Goal: Task Accomplishment & Management: Manage account settings

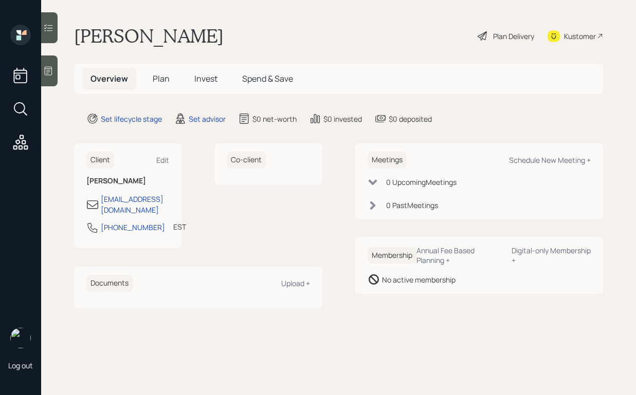
click at [575, 37] on div "Kustomer" at bounding box center [580, 36] width 32 height 11
click at [50, 69] on icon at bounding box center [48, 71] width 10 height 10
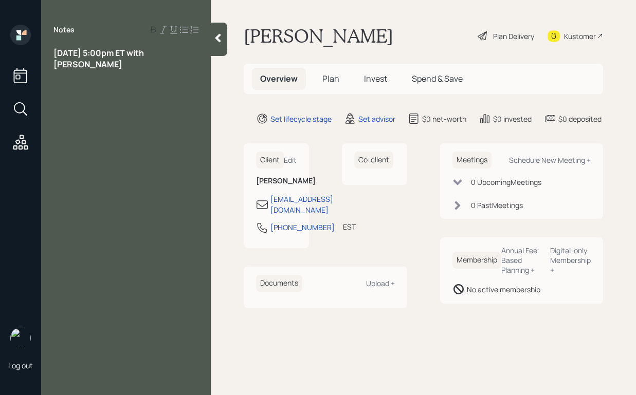
drag, startPoint x: 139, startPoint y: 62, endPoint x: -5, endPoint y: 37, distance: 146.2
click at [0, 37] on html "Log out Notes [DATE] 5:00pm ET with [PERSON_NAME] [PERSON_NAME] Plan Delivery K…" at bounding box center [318, 197] width 636 height 395
drag, startPoint x: 137, startPoint y: 65, endPoint x: 33, endPoint y: 32, distance: 109.6
click at [33, 32] on div "Log out Notes [DATE] 5:00pm ET with [PERSON_NAME] [PERSON_NAME] Abeelhamed Plan…" at bounding box center [318, 197] width 636 height 395
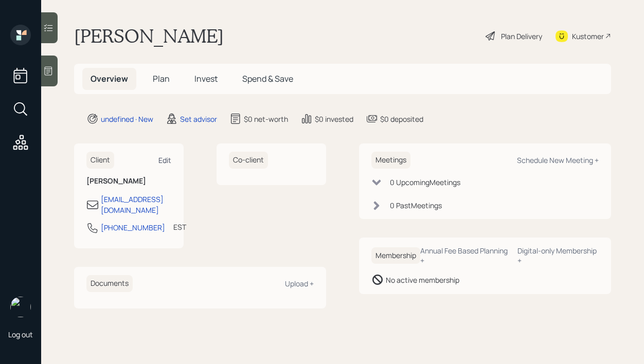
click at [167, 157] on div "Edit" at bounding box center [164, 160] width 13 height 10
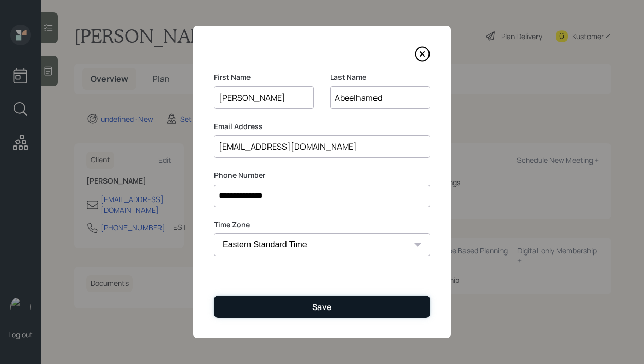
click at [322, 309] on div "Save" at bounding box center [322, 306] width 20 height 11
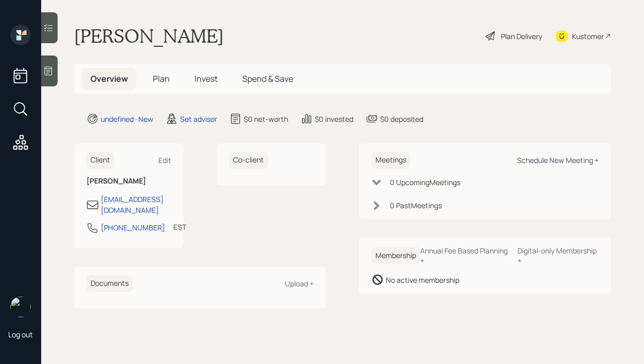
click at [520, 164] on div "Schedule New Meeting +" at bounding box center [558, 160] width 82 height 10
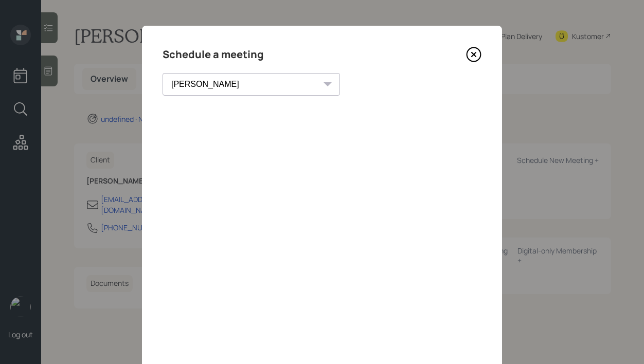
click at [240, 89] on select "Theresa Spinello Matthew Burke Xavier Ross Eitan Bar-David Ian Yamey Trevor Nel…" at bounding box center [250, 84] width 177 height 23
click at [162, 73] on select "Theresa Spinello Matthew Burke Xavier Ross Eitan Bar-David Ian Yamey Trevor Nel…" at bounding box center [250, 84] width 177 height 23
click at [209, 88] on select "Theresa Spinello Matthew Burke Xavier Ross Eitan Bar-David Ian Yamey Trevor Nel…" at bounding box center [250, 84] width 177 height 23
click at [162, 73] on select "Theresa Spinello Matthew Burke Xavier Ross Eitan Bar-David Ian Yamey Trevor Nel…" at bounding box center [250, 84] width 177 height 23
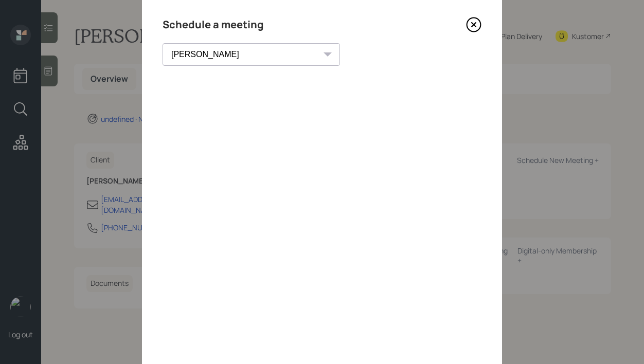
scroll to position [34, 0]
click at [223, 43] on select "Theresa Spinello Matthew Burke Xavier Ross Eitan Bar-David Ian Yamey Trevor Nel…" at bounding box center [250, 50] width 177 height 23
click at [162, 39] on select "Theresa Spinello Matthew Burke Xavier Ross Eitan Bar-David Ian Yamey Trevor Nel…" at bounding box center [250, 50] width 177 height 23
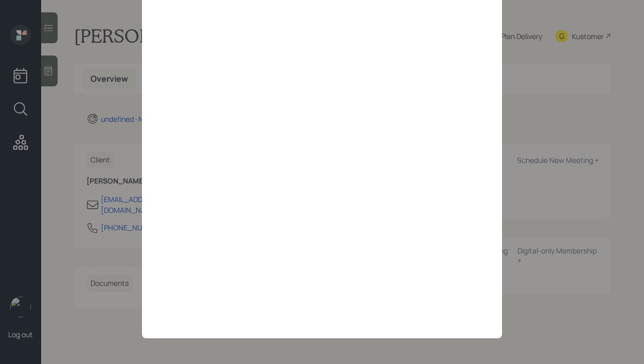
scroll to position [34, 0]
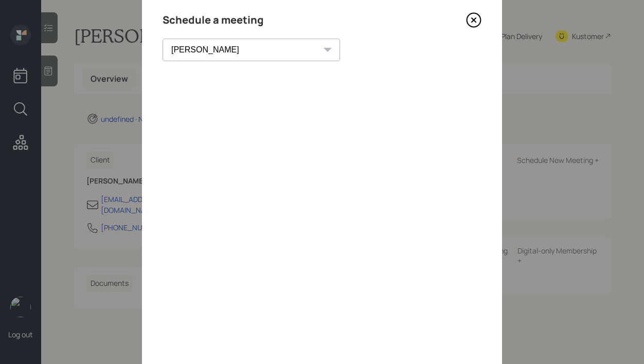
click at [203, 48] on select "Theresa Spinello Matthew Burke Xavier Ross Eitan Bar-David Ian Yamey Trevor Nel…" at bounding box center [250, 50] width 177 height 23
click at [162, 39] on select "Theresa Spinello Matthew Burke Xavier Ross Eitan Bar-David Ian Yamey Trevor Nel…" at bounding box center [250, 50] width 177 height 23
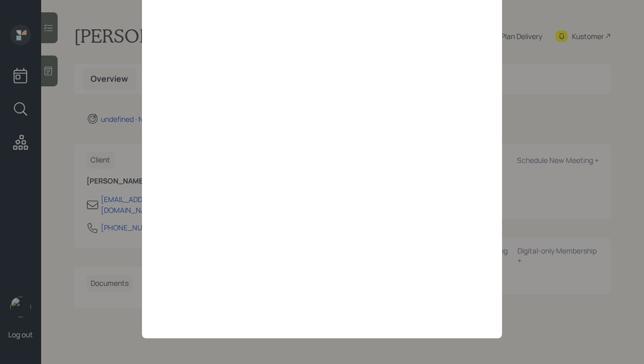
scroll to position [84, 0]
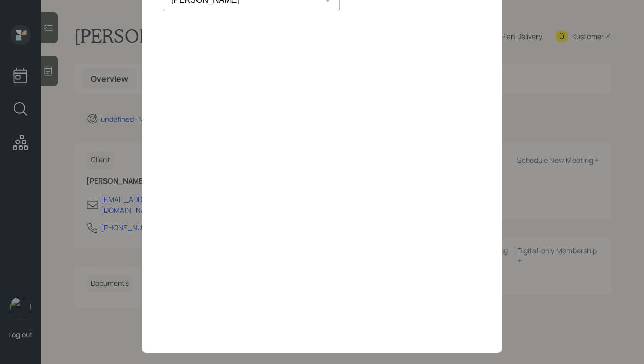
click at [224, 6] on select "Theresa Spinello Matthew Burke Xavier Ross Eitan Bar-David Ian Yamey Trevor Nel…" at bounding box center [250, 0] width 177 height 23
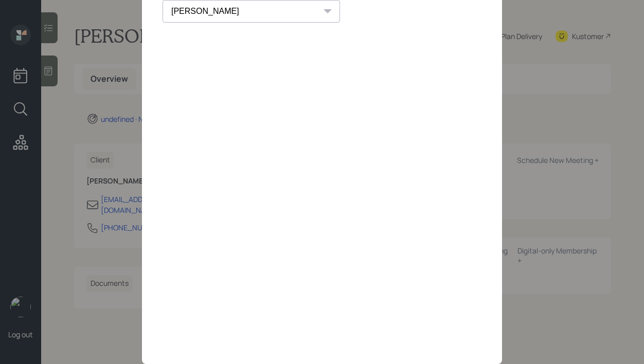
click at [162, 0] on select "Theresa Spinello Matthew Burke Xavier Ross Eitan Bar-David Ian Yamey Trevor Nel…" at bounding box center [250, 11] width 177 height 23
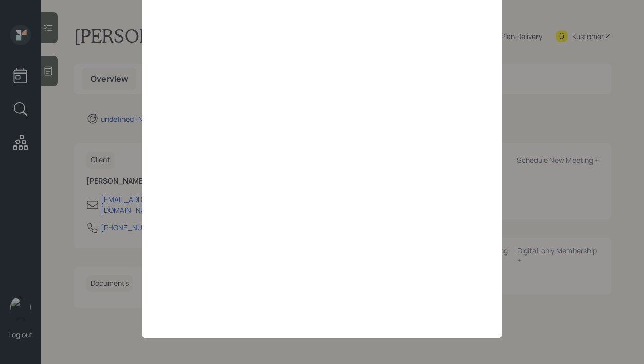
scroll to position [0, 0]
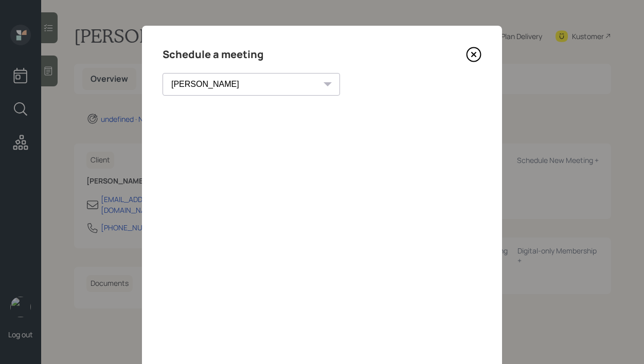
click at [213, 84] on select "Theresa Spinello Matthew Burke Xavier Ross Eitan Bar-David Ian Yamey Trevor Nel…" at bounding box center [250, 84] width 177 height 23
click at [162, 73] on select "Theresa Spinello Matthew Burke Xavier Ross Eitan Bar-David Ian Yamey Trevor Nel…" at bounding box center [250, 84] width 177 height 23
click at [226, 81] on select "Theresa Spinello Matthew Burke Xavier Ross Eitan Bar-David Ian Yamey Trevor Nel…" at bounding box center [250, 84] width 177 height 23
select select "round-robin"
click at [162, 73] on select "Theresa Spinello Matthew Burke Xavier Ross Eitan Bar-David Ian Yamey Trevor Nel…" at bounding box center [250, 84] width 177 height 23
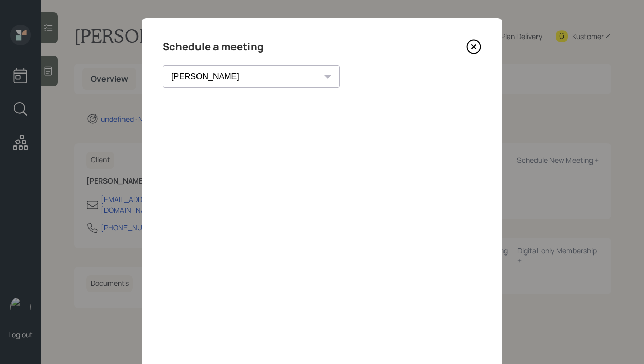
scroll to position [7, 0]
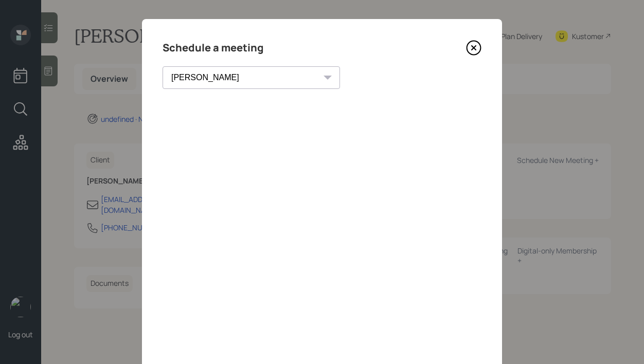
click at [472, 45] on icon at bounding box center [473, 47] width 15 height 15
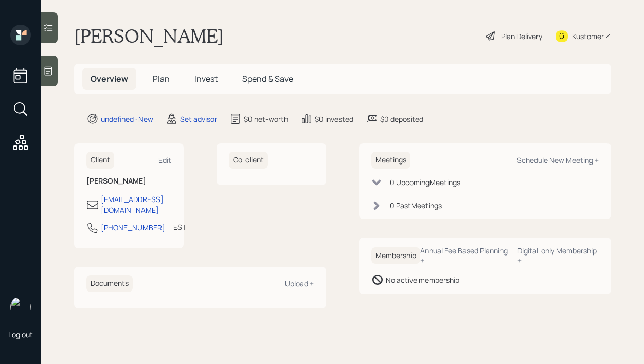
click at [44, 69] on icon at bounding box center [48, 71] width 10 height 10
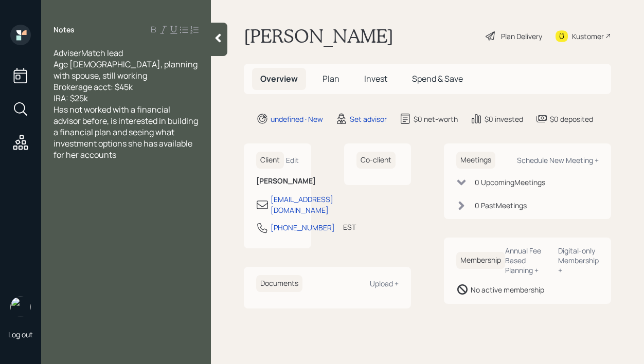
click at [131, 101] on div "IRA: $25k" at bounding box center [125, 98] width 145 height 11
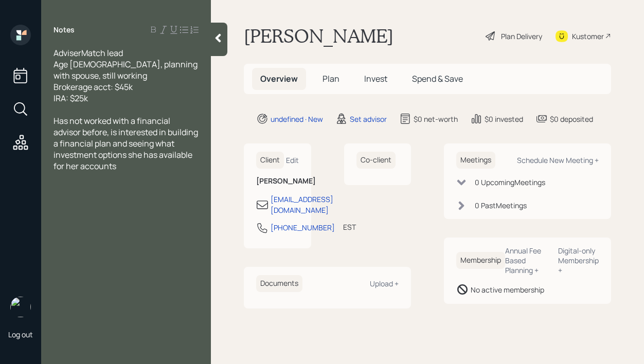
click at [218, 43] on div at bounding box center [219, 39] width 16 height 33
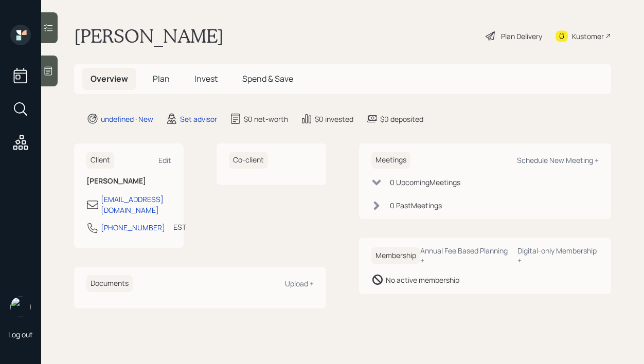
click at [53, 71] on icon at bounding box center [48, 71] width 10 height 10
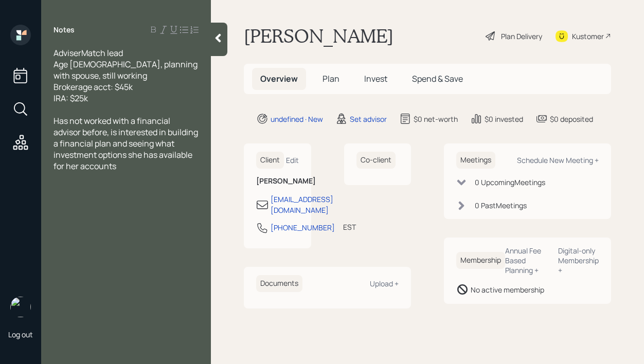
click at [220, 40] on icon at bounding box center [218, 38] width 6 height 9
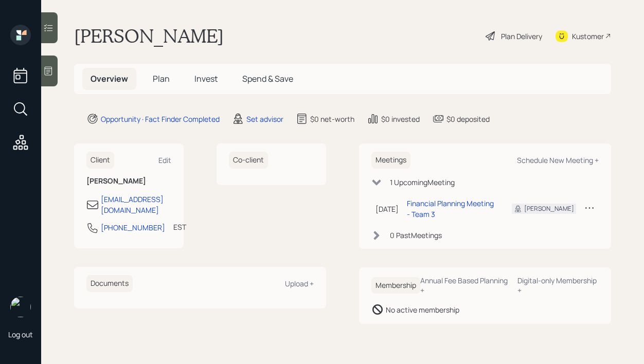
click at [50, 67] on icon at bounding box center [49, 71] width 8 height 9
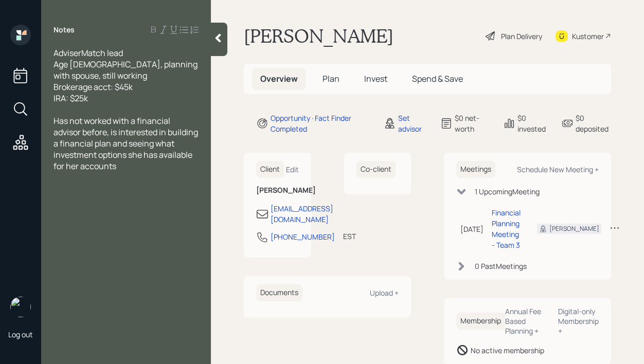
click at [224, 44] on div at bounding box center [219, 39] width 16 height 33
